Goal: Answer question/provide support: Answer question/provide support

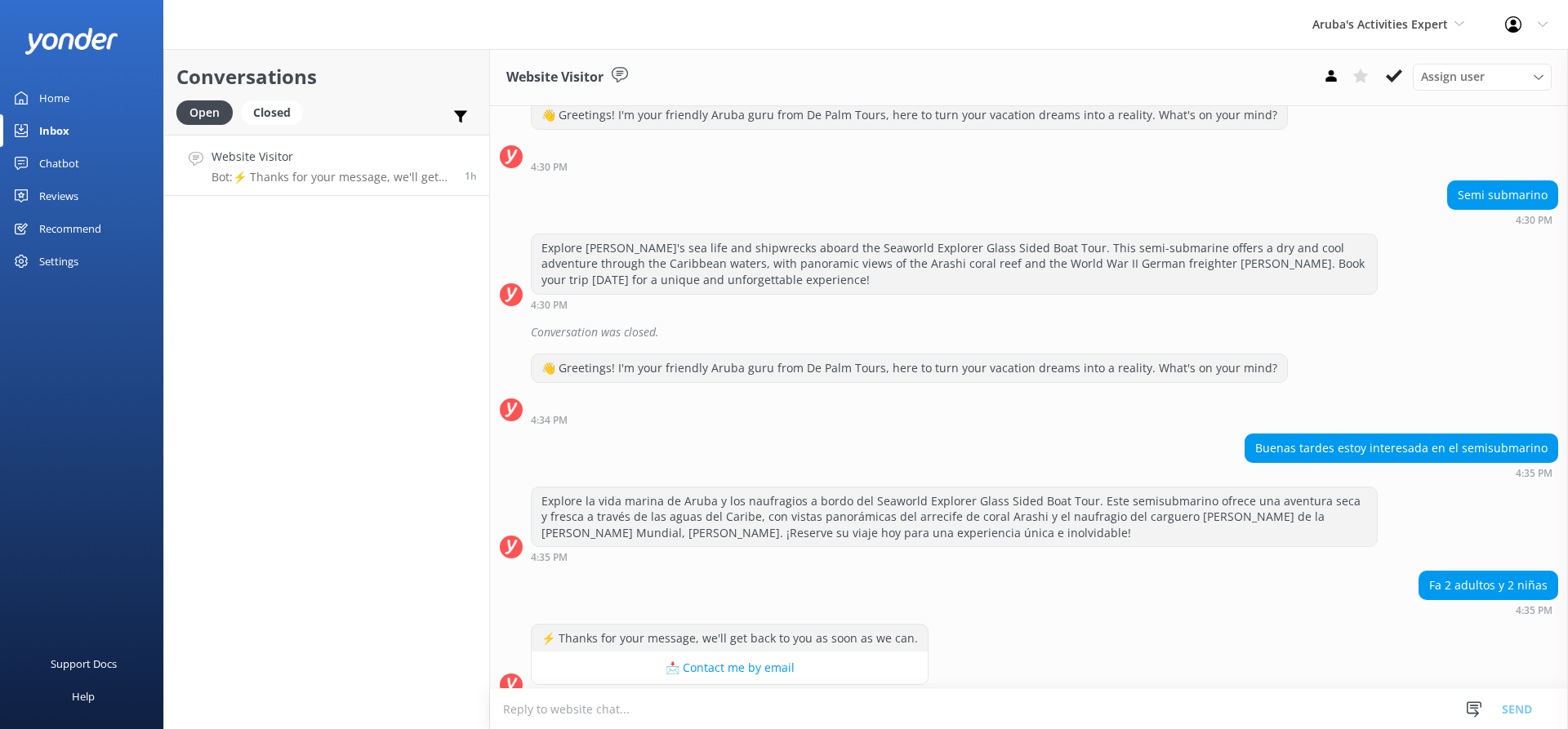
scroll to position [68, 0]
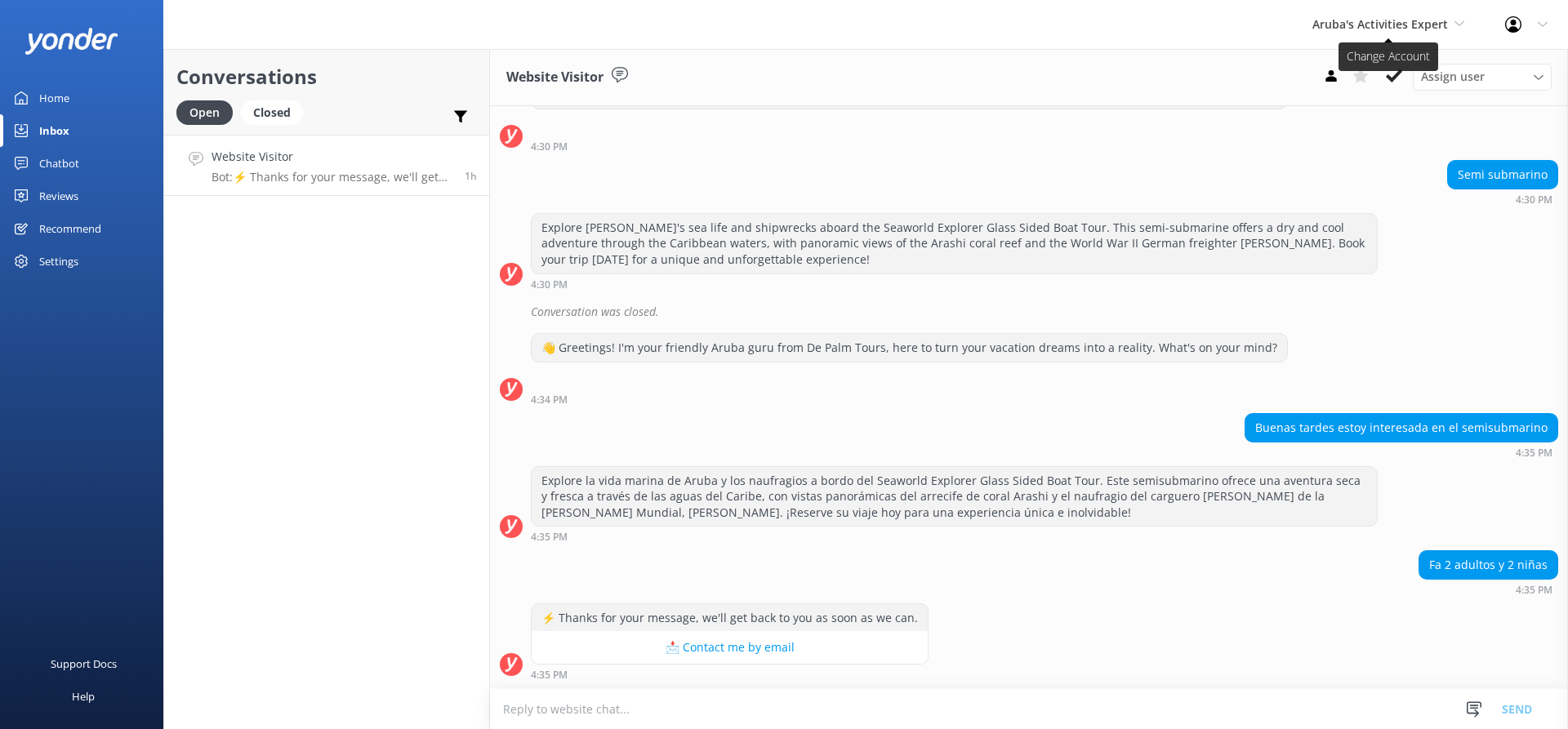
click at [1453, 16] on span "Aruba's Activities Expert" at bounding box center [1388, 24] width 152 height 18
click at [1384, 70] on link "De [GEOGRAPHIC_DATA]" at bounding box center [1373, 68] width 164 height 39
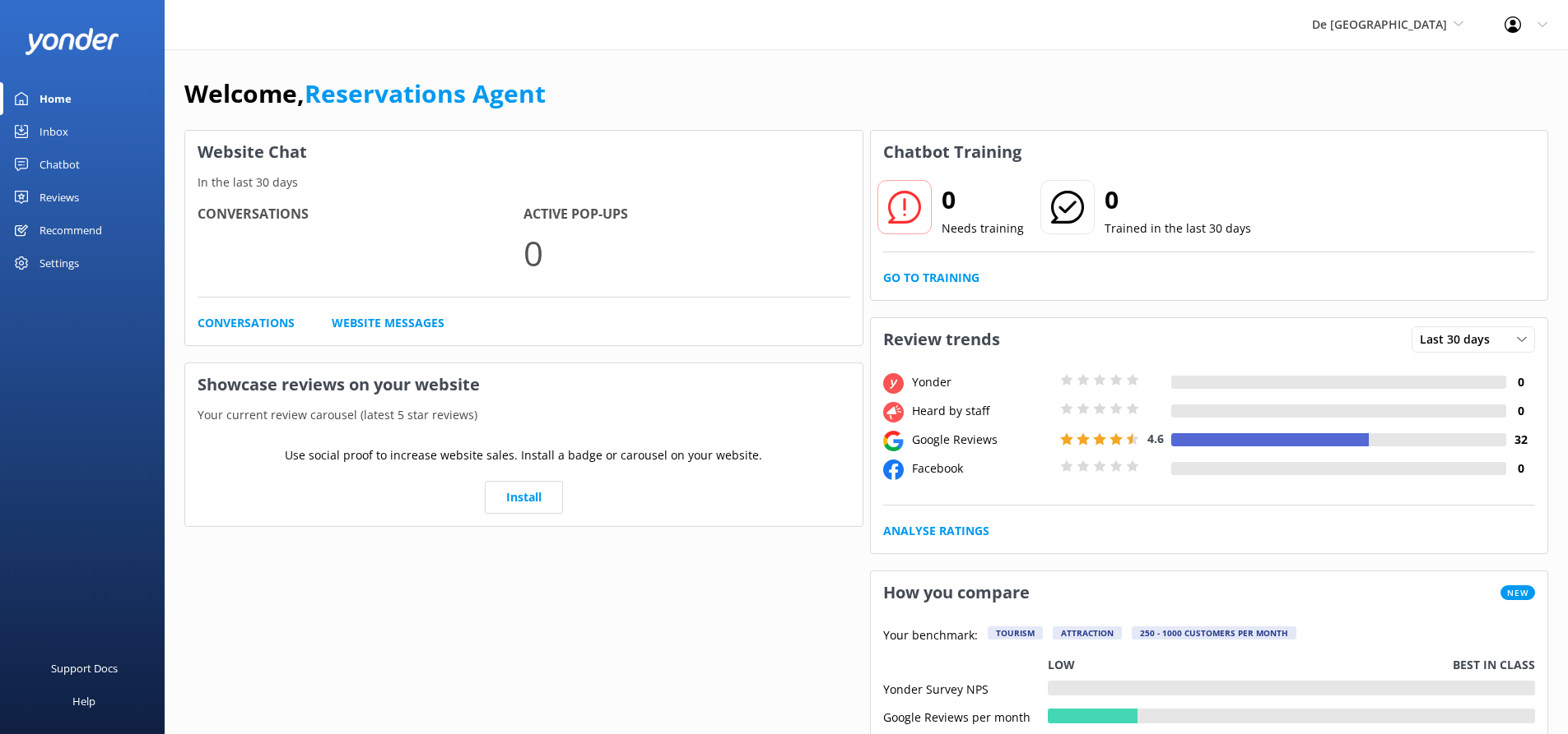
click at [58, 122] on div "Inbox" at bounding box center [54, 131] width 29 height 33
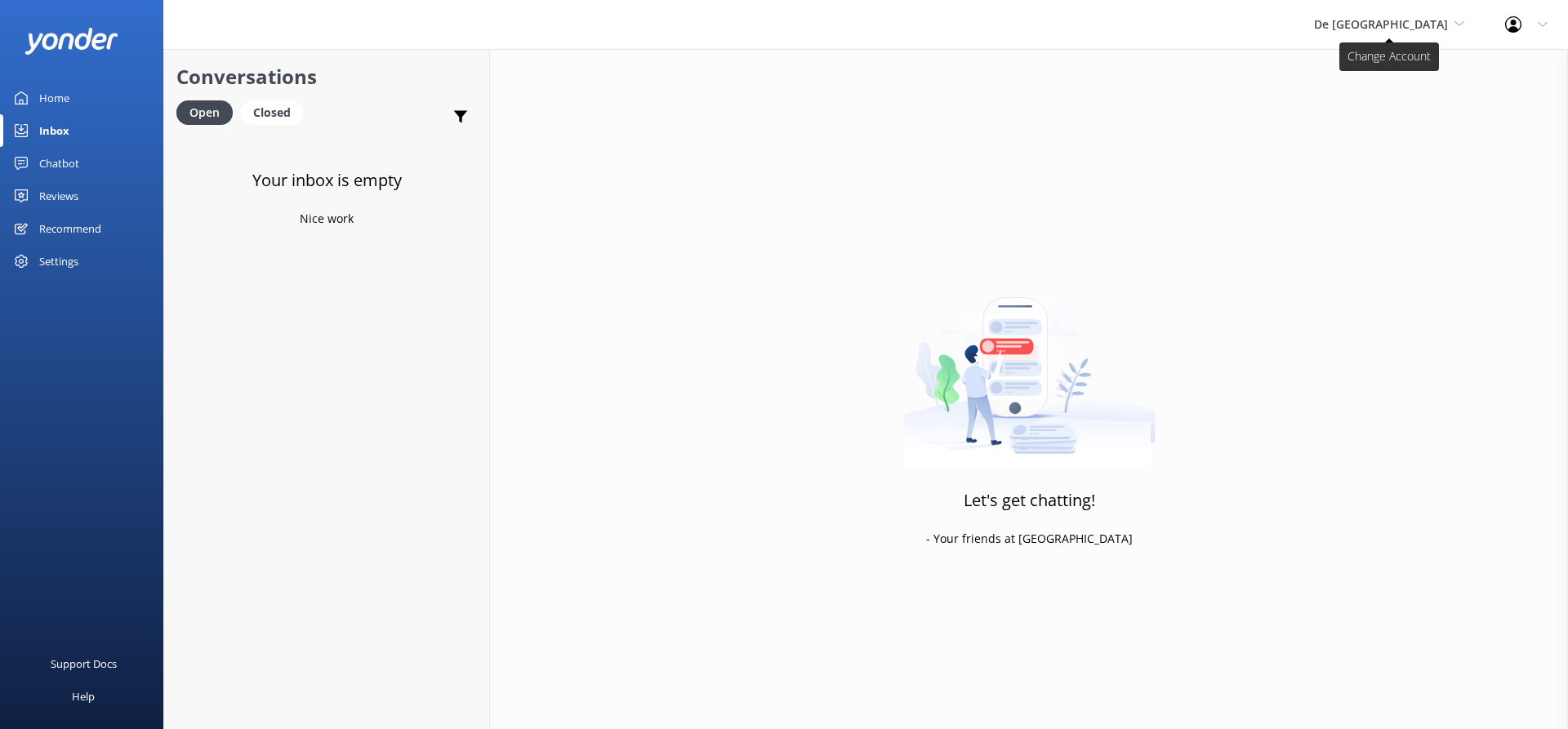
click at [1413, 33] on span "De [GEOGRAPHIC_DATA]" at bounding box center [1388, 24] width 151 height 18
click at [1409, 147] on link "The Captain" at bounding box center [1374, 147] width 164 height 39
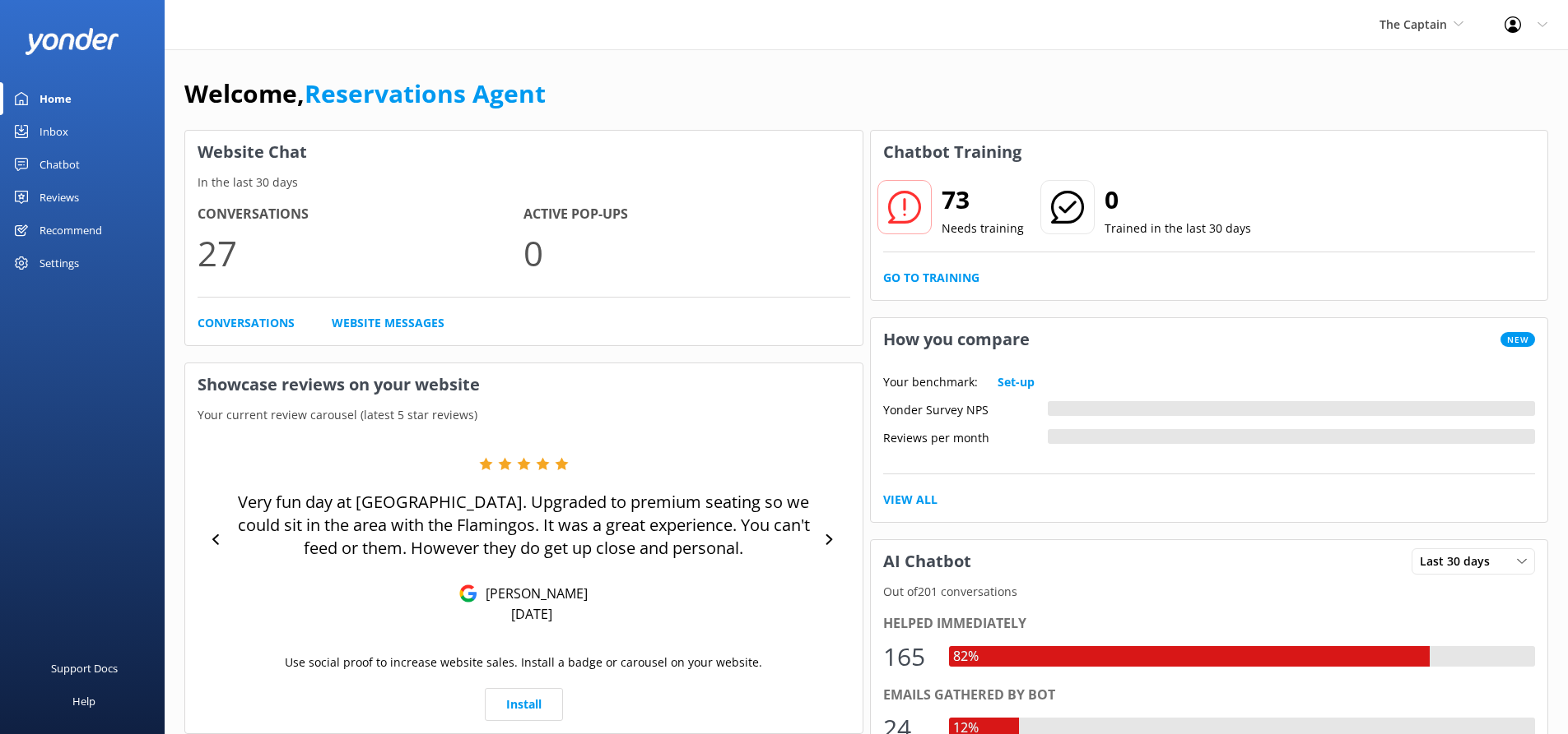
click at [74, 131] on link "Inbox" at bounding box center [82, 131] width 165 height 33
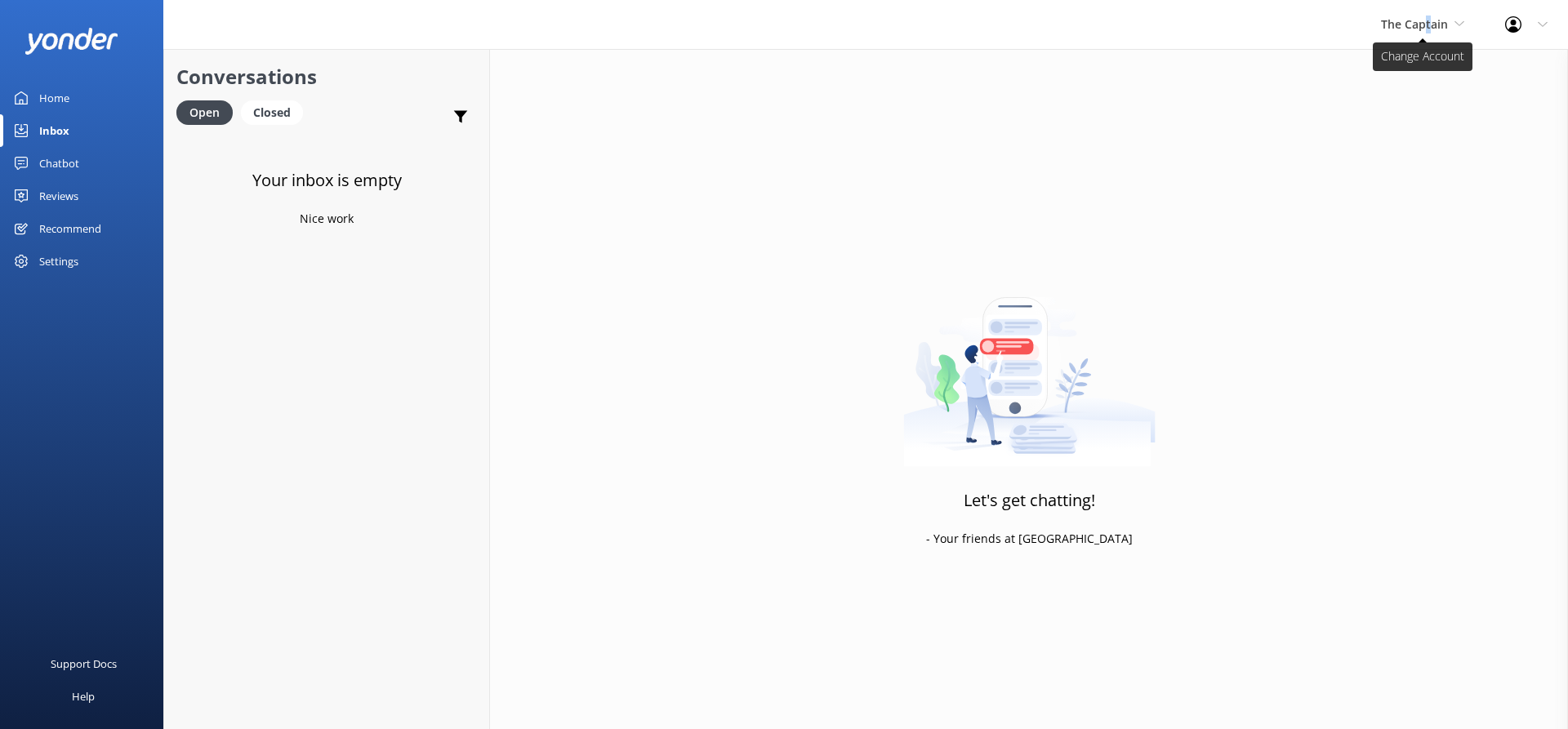
click at [1428, 29] on span "The Captain" at bounding box center [1415, 23] width 67 height 16
